Goal: Task Accomplishment & Management: Manage account settings

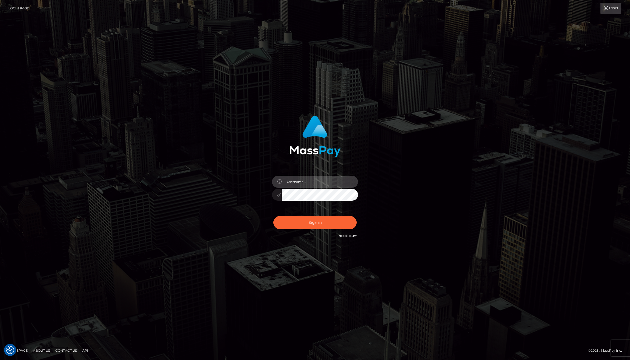
click at [298, 184] on input "text" at bounding box center [320, 182] width 76 height 12
click at [0, 360] on com-1password-button at bounding box center [0, 360] width 0 height 0
type input "jackson.whop"
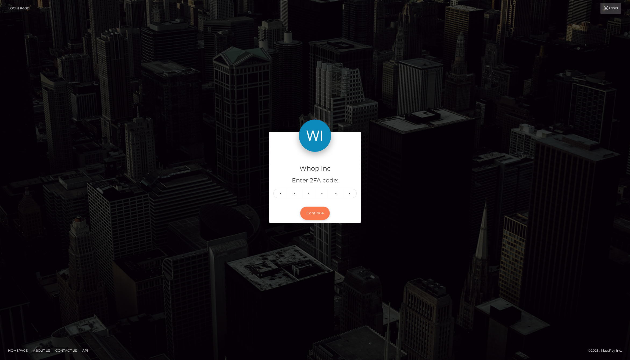
click at [316, 215] on button "Continue" at bounding box center [315, 213] width 30 height 13
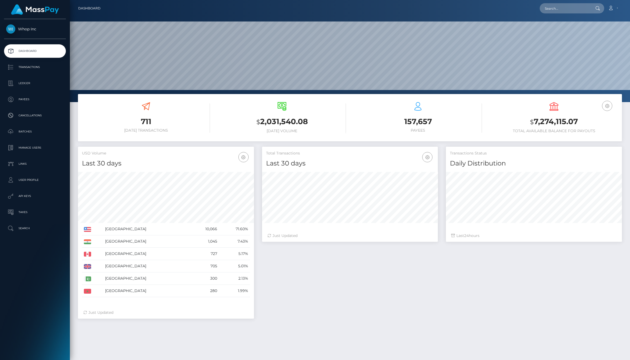
scroll to position [95, 176]
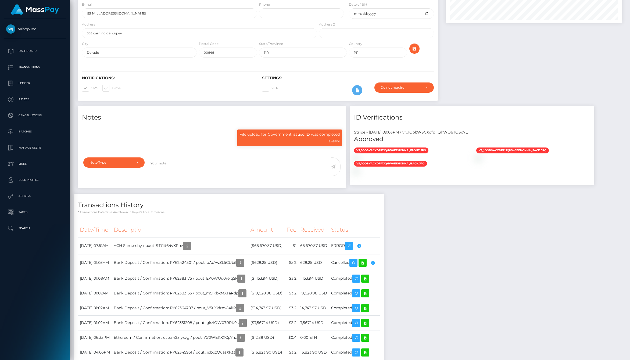
scroll to position [83, 0]
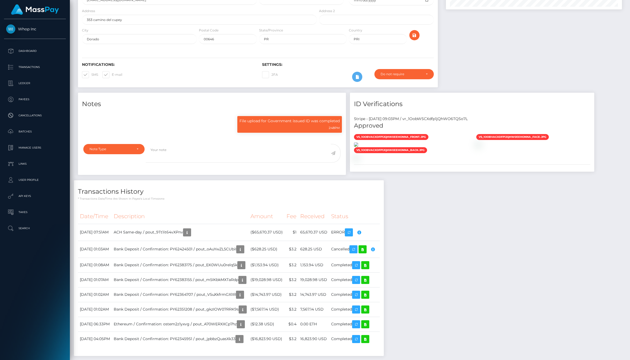
click at [358, 147] on img at bounding box center [356, 144] width 4 height 4
